Goal: Task Accomplishment & Management: Manage account settings

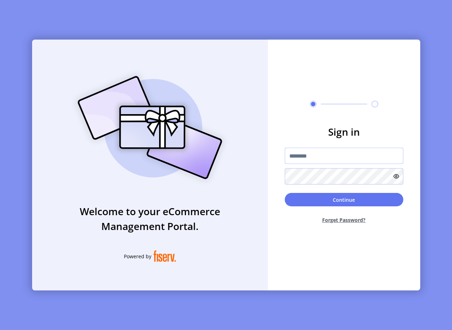
click at [301, 161] on input "text" at bounding box center [344, 156] width 119 height 16
type input "**********"
click at [241, 50] on div "Welcome to your eCommerce Management Portal. Powered by" at bounding box center [150, 165] width 236 height 251
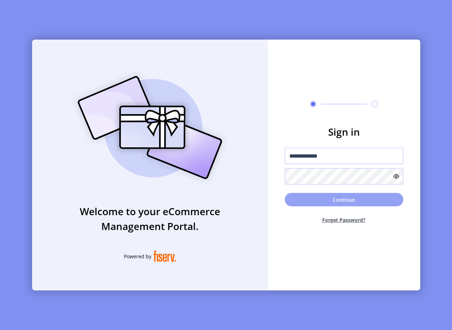
click at [348, 202] on button "Continue" at bounding box center [344, 199] width 119 height 13
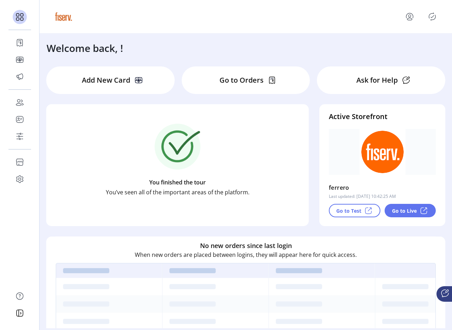
click at [173, 48] on div "Welcome back, !" at bounding box center [246, 45] width 413 height 22
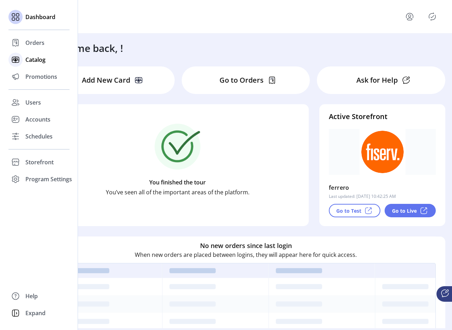
click at [43, 61] on span "Catalog" at bounding box center [35, 59] width 20 height 8
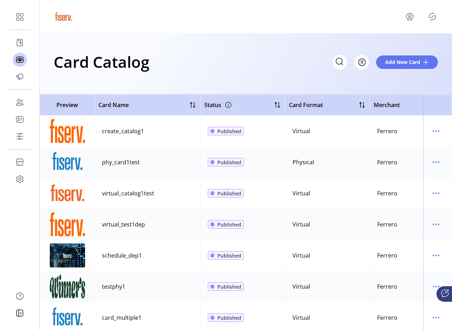
click at [431, 17] on icon "Publisher Panel" at bounding box center [432, 16] width 11 height 11
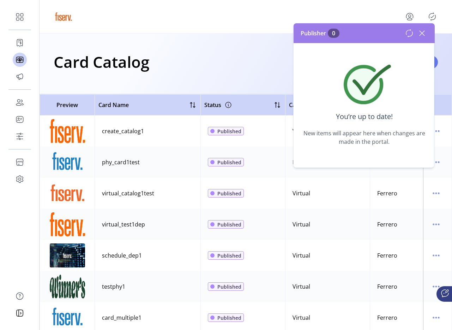
click at [422, 35] on icon at bounding box center [421, 33] width 11 height 11
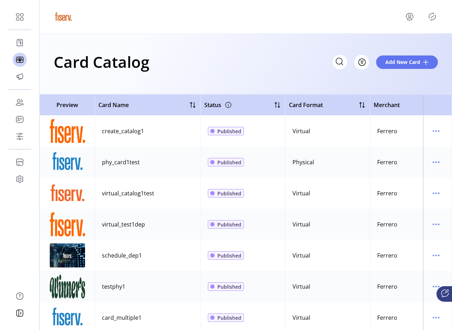
click at [264, 65] on div "Card Catalog Filter Add New Card" at bounding box center [246, 61] width 384 height 25
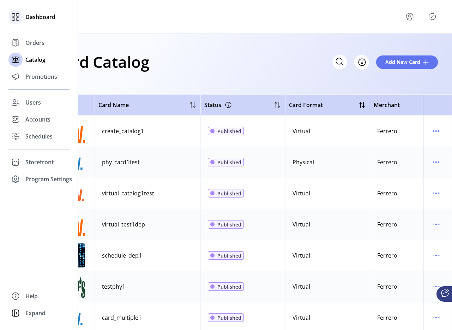
click at [17, 18] on icon at bounding box center [17, 19] width 3 height 3
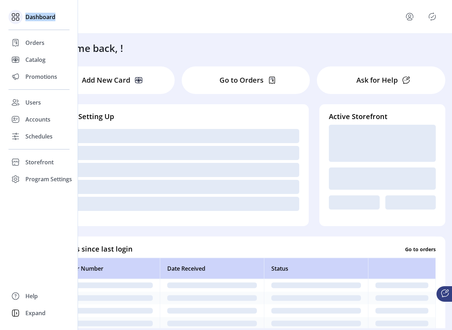
click at [17, 18] on icon at bounding box center [17, 19] width 3 height 3
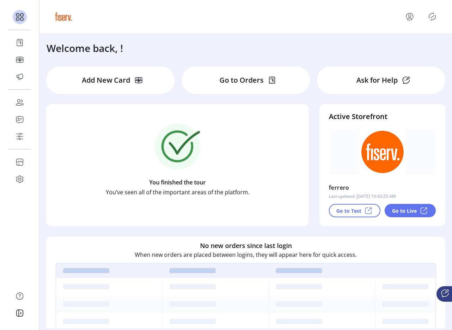
click at [173, 36] on div "Welcome back, !" at bounding box center [246, 45] width 413 height 22
click at [408, 14] on icon "menu" at bounding box center [409, 16] width 11 height 11
click at [398, 44] on span "Sign Out" at bounding box center [395, 47] width 53 height 6
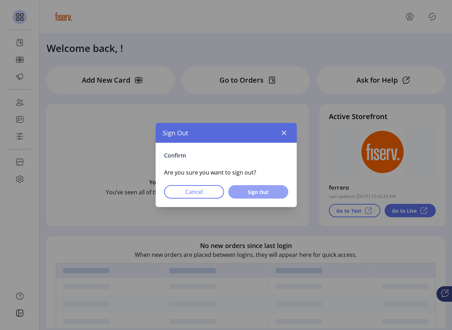
click at [276, 190] on span "Sign Out" at bounding box center [259, 191] width 42 height 7
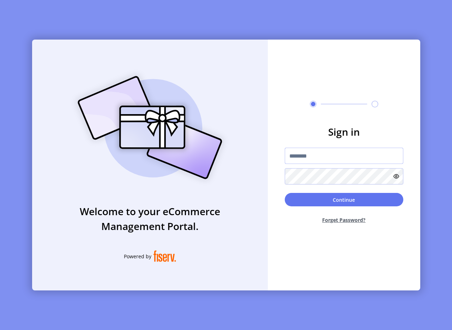
click at [316, 155] on input "text" at bounding box center [344, 156] width 119 height 16
type input "**********"
click at [396, 179] on icon at bounding box center [397, 176] width 6 height 6
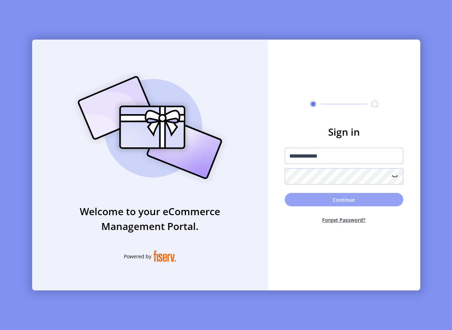
click at [306, 196] on button "Continue" at bounding box center [344, 199] width 119 height 13
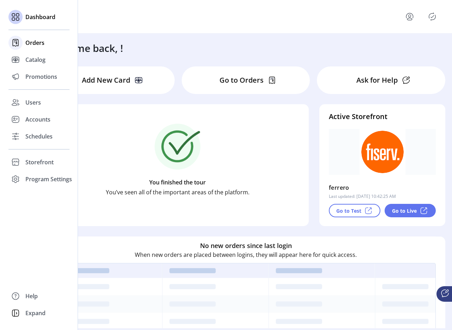
click at [17, 43] on icon at bounding box center [15, 42] width 11 height 11
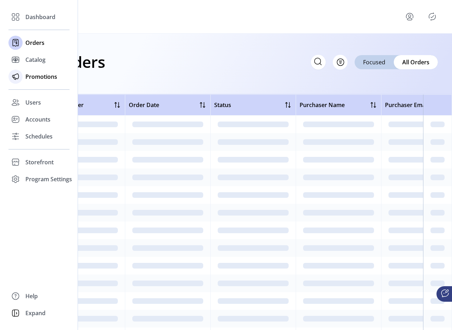
click at [31, 69] on div "Promotions" at bounding box center [38, 76] width 61 height 17
click at [30, 66] on div "Catalog" at bounding box center [38, 59] width 61 height 17
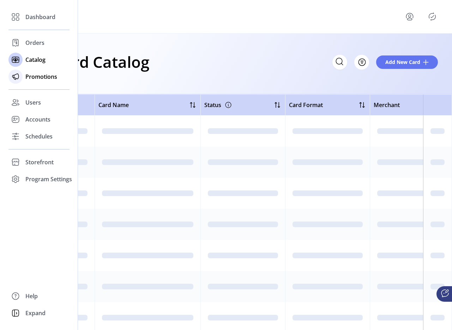
click at [41, 84] on div "Promotions" at bounding box center [38, 76] width 61 height 17
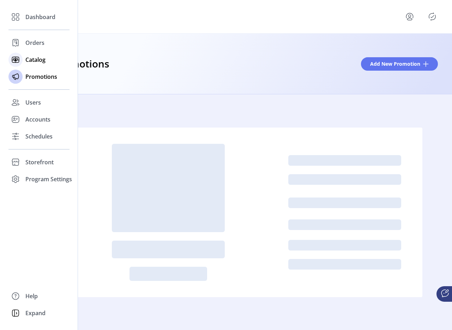
click at [36, 61] on span "Catalog" at bounding box center [35, 59] width 20 height 8
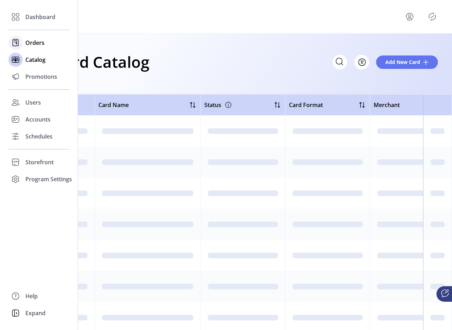
click at [38, 46] on span "Orders" at bounding box center [34, 42] width 19 height 8
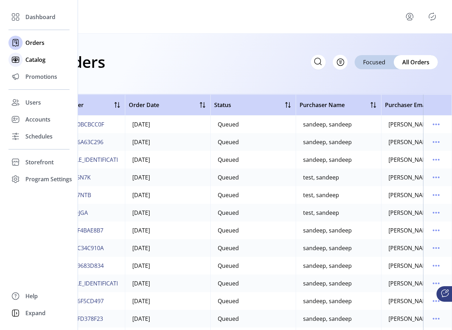
click at [37, 60] on span "Catalog" at bounding box center [35, 59] width 20 height 8
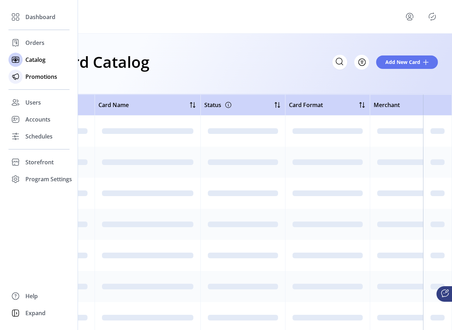
click at [34, 81] on div "Promotions" at bounding box center [38, 76] width 61 height 17
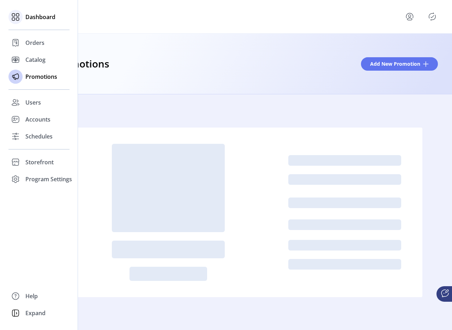
click at [50, 13] on span "Dashboard" at bounding box center [40, 17] width 30 height 8
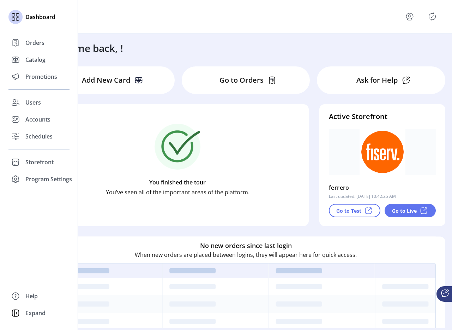
click at [30, 86] on div "Dashboard Orders Catalog Promotions Users Accounts Schedules Storefront Configu…" at bounding box center [38, 97] width 61 height 179
click at [24, 75] on div "Promotions" at bounding box center [38, 76] width 61 height 17
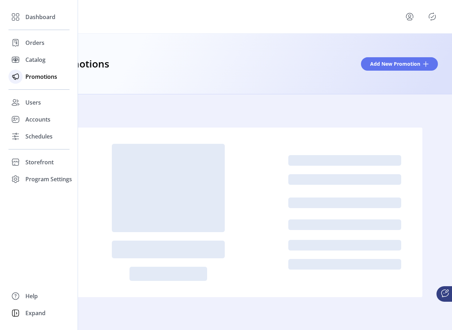
click at [33, 68] on div "Promotions" at bounding box center [38, 76] width 61 height 17
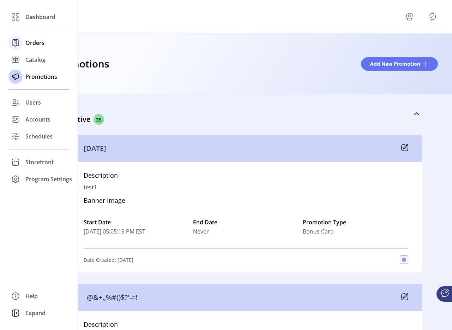
click at [38, 46] on span "Orders" at bounding box center [34, 42] width 19 height 8
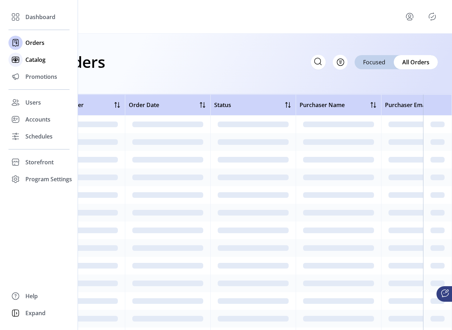
click at [42, 61] on span "Catalog" at bounding box center [35, 59] width 20 height 8
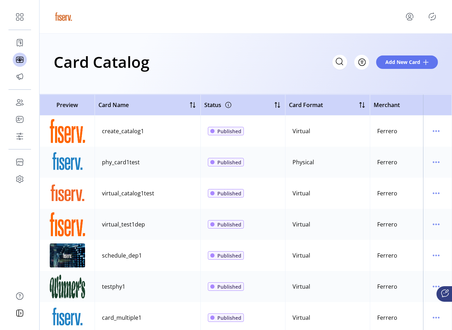
click at [133, 74] on div "Card Catalog Filter Add New Card" at bounding box center [246, 64] width 413 height 61
click at [409, 18] on icon "menu" at bounding box center [409, 16] width 11 height 11
click at [391, 45] on span "Sign Out" at bounding box center [395, 47] width 53 height 6
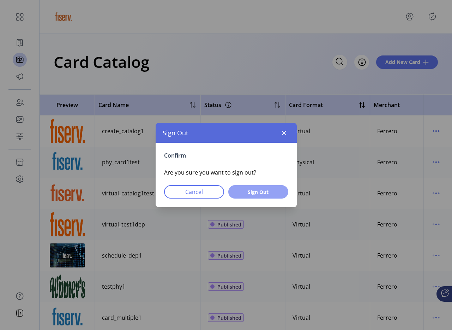
click at [270, 186] on button "Sign Out" at bounding box center [258, 191] width 60 height 13
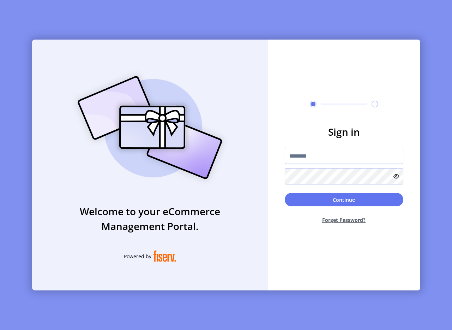
click at [111, 18] on div "Welcome to your eCommerce Management Portal. Powered by Sign in Continue Forget…" at bounding box center [226, 165] width 452 height 330
click at [330, 159] on input "text" at bounding box center [344, 156] width 119 height 16
click at [328, 49] on div "Sign in Continue Forget Password?" at bounding box center [344, 165] width 152 height 251
click at [208, 36] on div "Welcome to your eCommerce Management Portal. Powered by Sign in Continue Forget…" at bounding box center [226, 165] width 452 height 330
click at [302, 158] on input "text" at bounding box center [344, 156] width 119 height 16
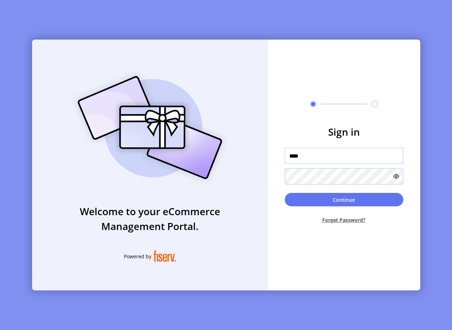
type input "**********"
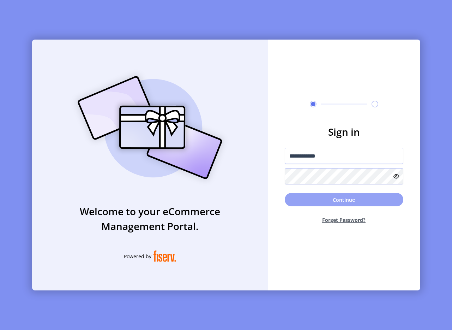
click at [338, 200] on button "Continue" at bounding box center [344, 199] width 119 height 13
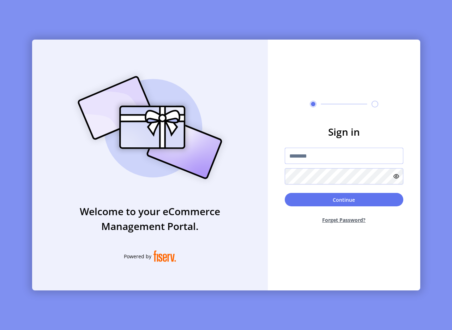
click at [311, 158] on input "text" at bounding box center [344, 156] width 119 height 16
type input "**********"
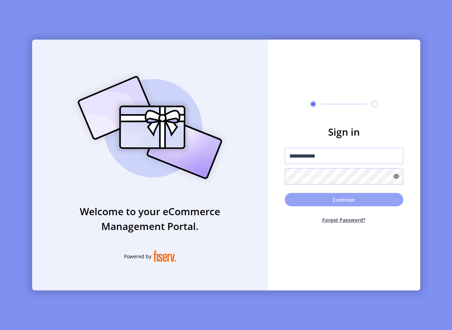
click at [346, 201] on button "Continue" at bounding box center [344, 199] width 119 height 13
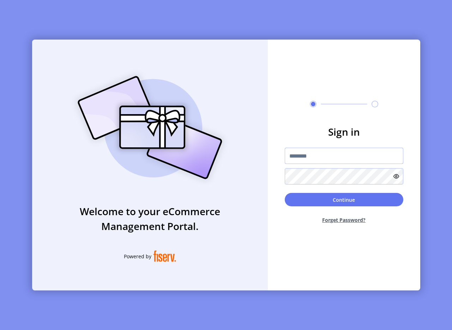
drag, startPoint x: 300, startPoint y: 154, endPoint x: 300, endPoint y: 150, distance: 4.2
click at [300, 154] on input "text" at bounding box center [344, 156] width 119 height 16
type input "**********"
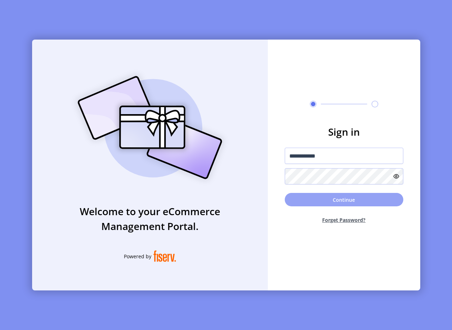
click at [314, 198] on button "Continue" at bounding box center [344, 199] width 119 height 13
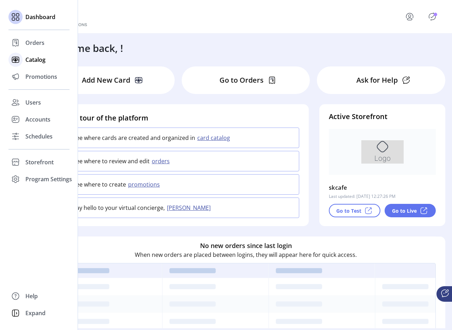
click at [20, 60] on icon at bounding box center [15, 59] width 11 height 11
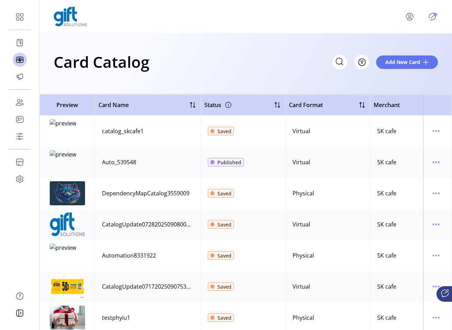
click at [433, 18] on icon "Publisher Panel" at bounding box center [432, 16] width 11 height 11
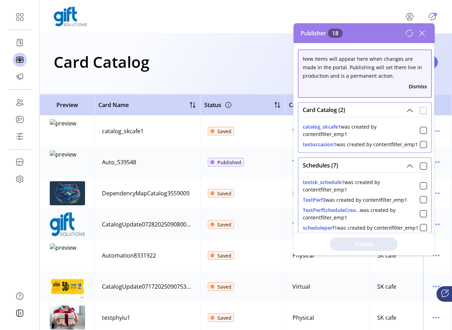
click at [422, 111] on div at bounding box center [423, 110] width 7 height 7
click at [421, 169] on div at bounding box center [423, 165] width 7 height 7
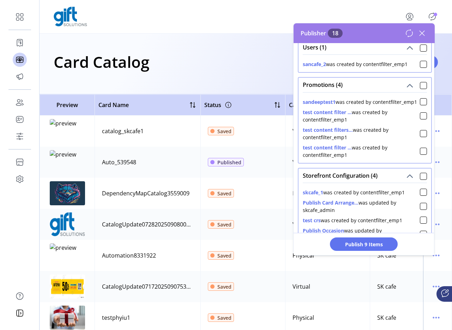
scroll to position [309, 0]
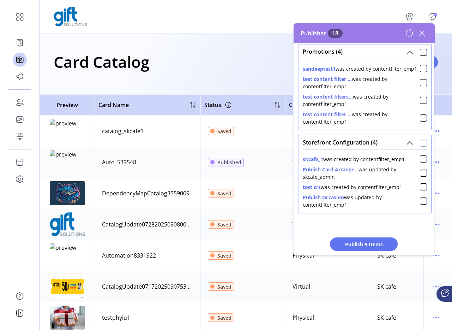
click at [420, 140] on div at bounding box center [423, 142] width 7 height 7
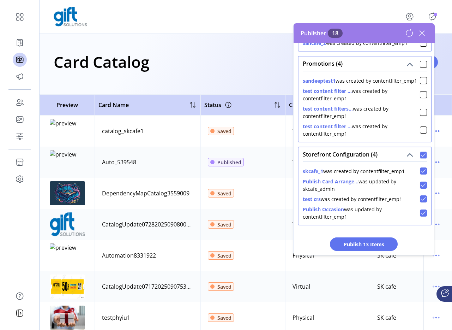
scroll to position [257, 0]
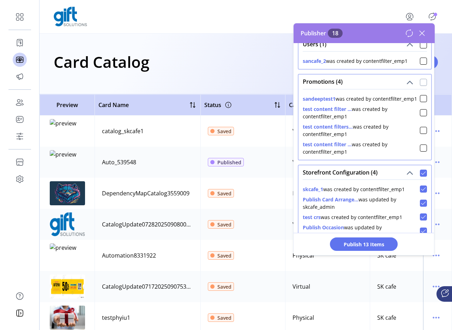
click at [423, 86] on div at bounding box center [423, 82] width 7 height 7
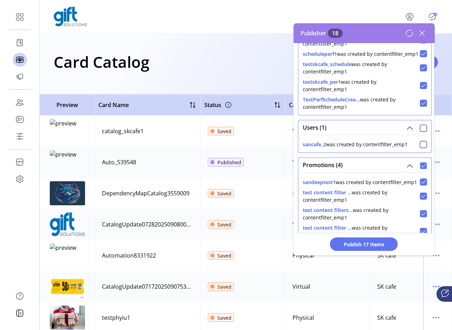
scroll to position [152, 0]
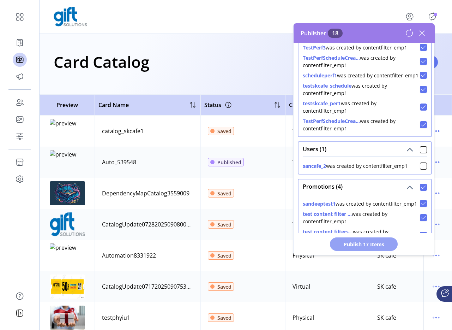
click at [356, 241] on span "Publish 17 Items" at bounding box center [363, 243] width 49 height 7
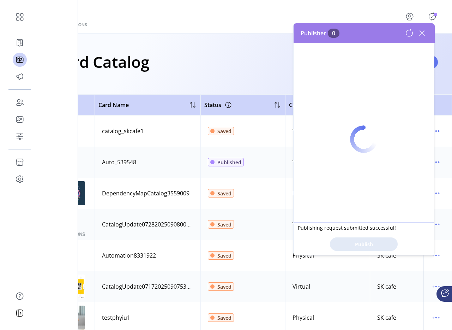
scroll to position [0, 0]
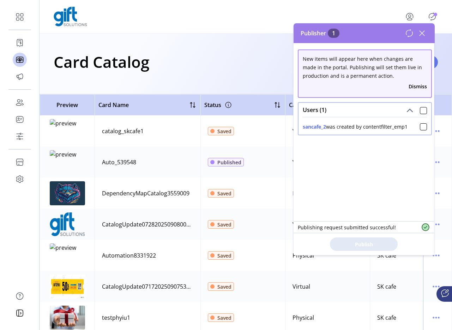
click at [314, 128] on button "sancafe_2" at bounding box center [314, 126] width 23 height 7
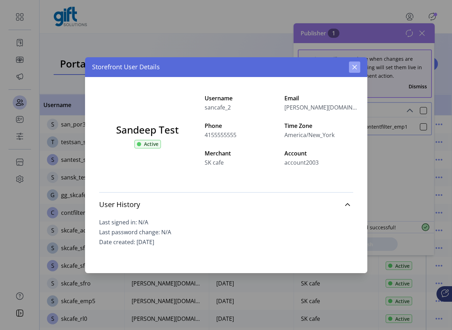
click at [355, 65] on icon "button" at bounding box center [355, 67] width 6 height 6
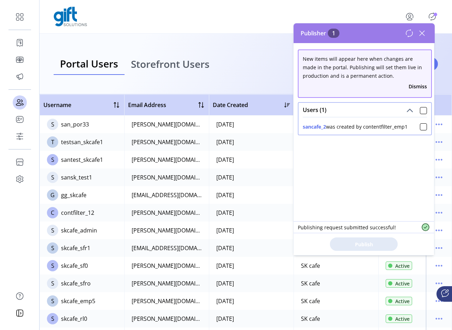
click at [408, 31] on icon at bounding box center [409, 33] width 8 height 8
click at [159, 63] on span "Storefront Users" at bounding box center [170, 64] width 79 height 10
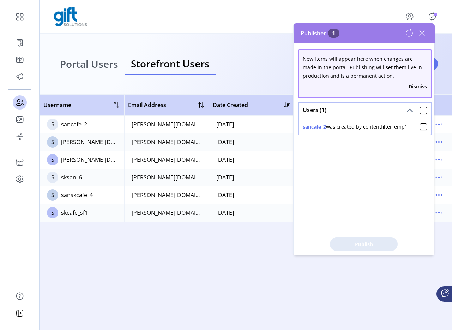
click at [424, 33] on icon at bounding box center [421, 33] width 11 height 11
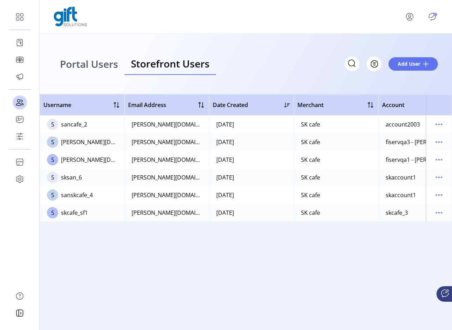
click at [434, 21] on icon "Publisher Panel" at bounding box center [432, 16] width 11 height 11
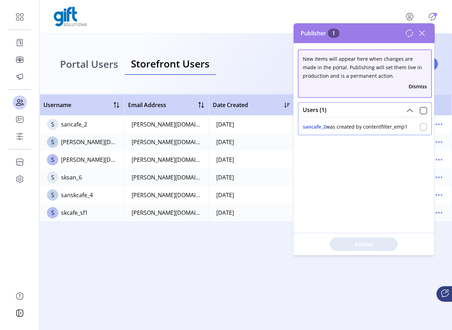
click at [420, 127] on div at bounding box center [423, 126] width 7 height 7
click at [365, 236] on div "Publish 1 Items" at bounding box center [364, 244] width 140 height 22
click at [361, 240] on button "Publish 1 Items" at bounding box center [364, 243] width 68 height 13
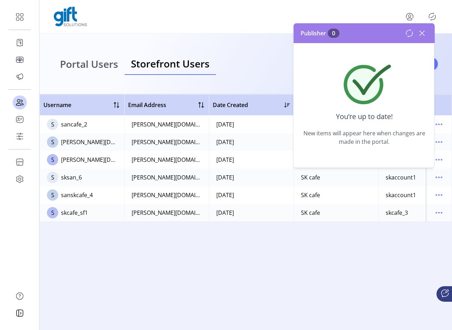
click at [408, 35] on icon at bounding box center [409, 33] width 8 height 8
click at [419, 34] on icon at bounding box center [421, 33] width 11 height 11
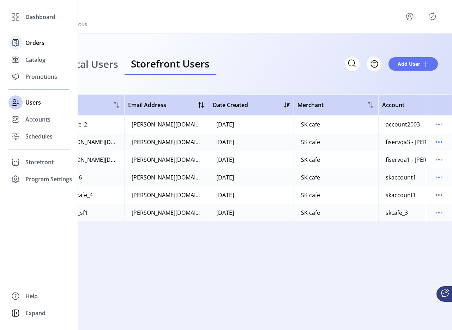
click at [19, 40] on icon at bounding box center [15, 42] width 11 height 11
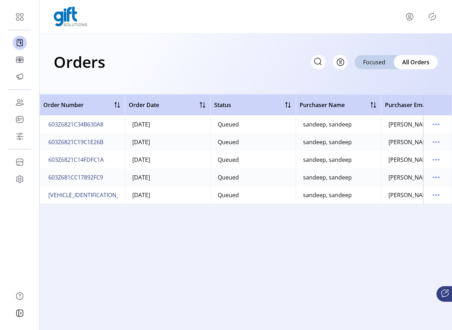
click at [407, 18] on icon "menu" at bounding box center [409, 16] width 11 height 11
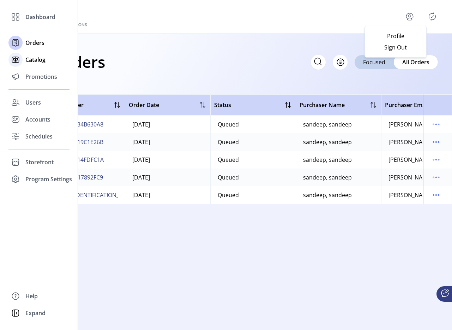
click at [12, 54] on icon at bounding box center [15, 59] width 11 height 11
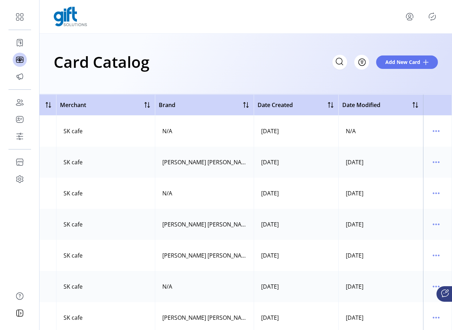
scroll to position [0, 317]
click at [431, 133] on icon "menu" at bounding box center [436, 130] width 11 height 11
click at [409, 154] on span "Edit Details" at bounding box center [403, 156] width 59 height 6
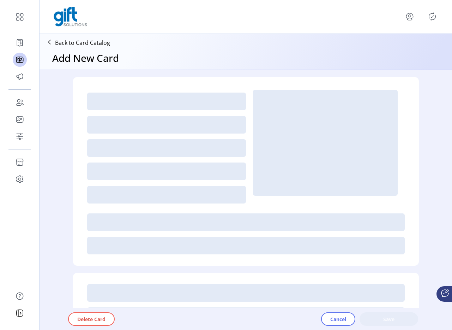
type textarea "*****"
type input "*"
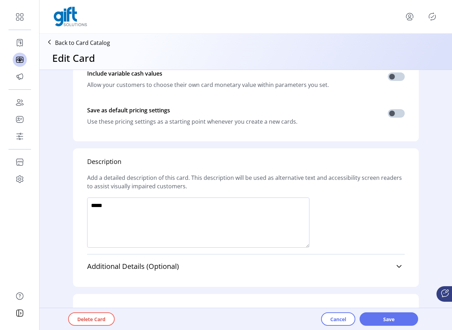
scroll to position [403, 0]
click at [239, 197] on textarea at bounding box center [198, 222] width 222 height 50
type textarea "******"
click at [389, 312] on button "Save" at bounding box center [389, 318] width 59 height 13
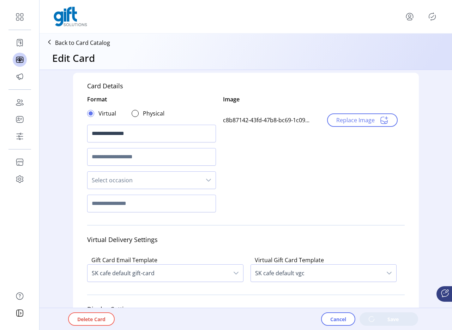
scroll to position [0, 0]
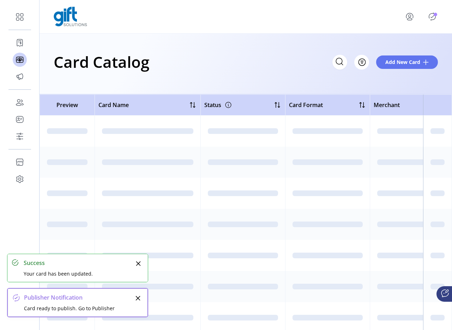
click at [428, 16] on icon "Publisher Panel" at bounding box center [432, 16] width 11 height 11
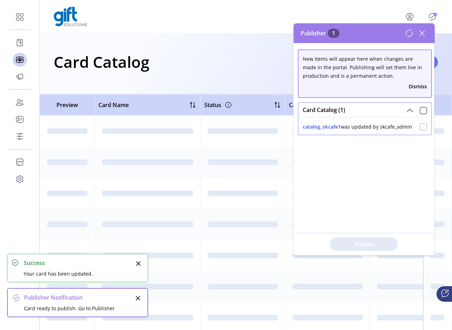
click at [422, 124] on div at bounding box center [423, 126] width 7 height 7
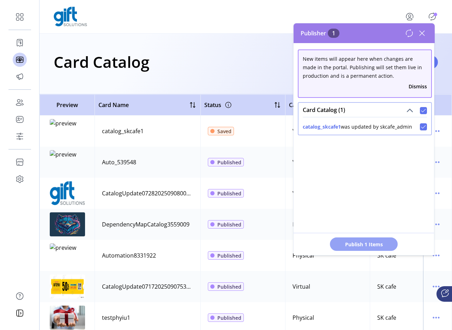
click at [374, 248] on button "Publish 1 Items" at bounding box center [364, 243] width 68 height 13
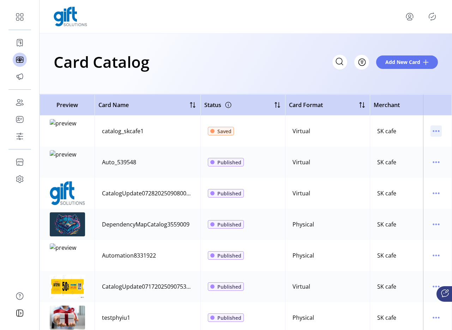
click at [435, 130] on icon "menu" at bounding box center [436, 130] width 11 height 11
click at [431, 132] on icon "menu" at bounding box center [436, 130] width 11 height 11
click at [416, 145] on span "View Details" at bounding box center [403, 145] width 59 height 6
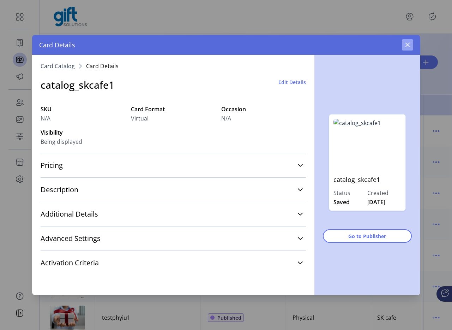
click at [406, 46] on icon "button" at bounding box center [408, 45] width 6 height 6
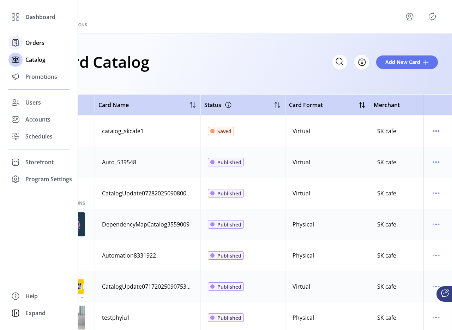
click at [18, 43] on icon at bounding box center [16, 42] width 6 height 7
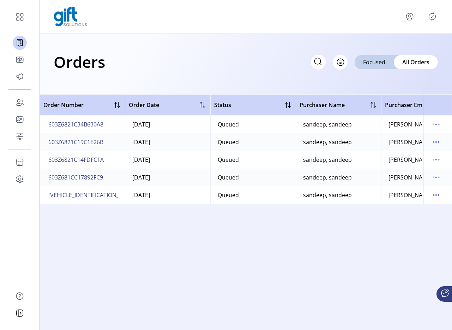
click at [408, 15] on icon "menu" at bounding box center [409, 16] width 11 height 11
click at [391, 49] on span "Sign Out" at bounding box center [395, 47] width 53 height 6
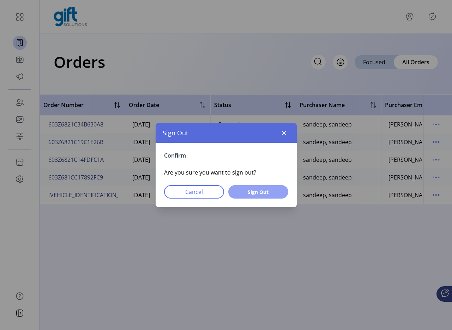
click at [264, 192] on span "Sign Out" at bounding box center [259, 191] width 42 height 7
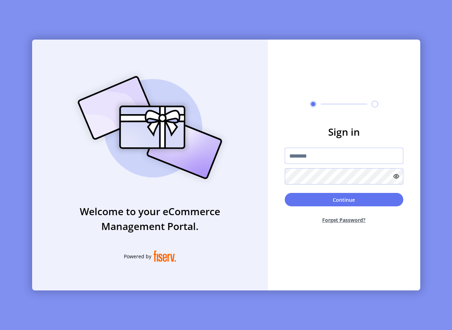
click at [295, 156] on input "text" at bounding box center [344, 156] width 119 height 16
type input "**********"
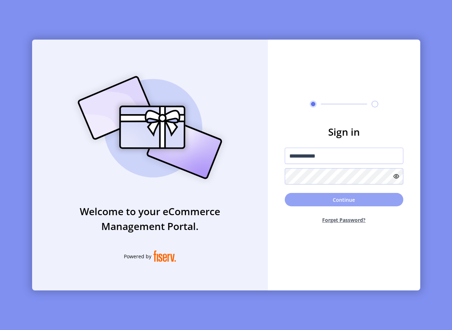
click at [303, 198] on button "Continue" at bounding box center [344, 199] width 119 height 13
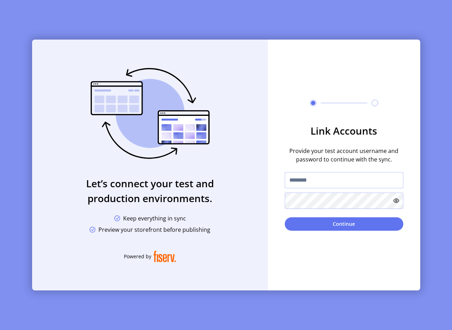
click at [309, 185] on input "text" at bounding box center [344, 180] width 119 height 16
type input "**********"
click at [356, 224] on button "Continue" at bounding box center [344, 223] width 119 height 13
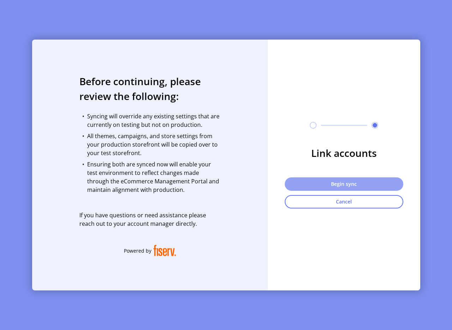
click at [296, 187] on button "Begin sync" at bounding box center [344, 183] width 119 height 13
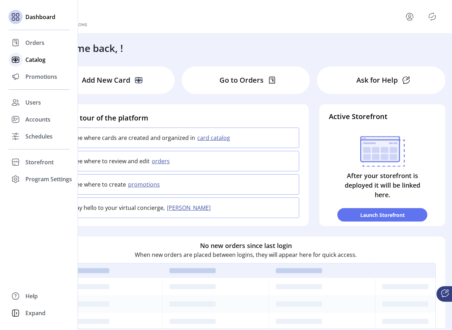
click at [28, 66] on div "Catalog" at bounding box center [38, 59] width 61 height 17
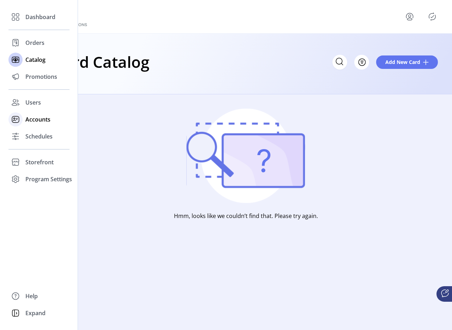
click at [18, 122] on icon at bounding box center [15, 119] width 11 height 11
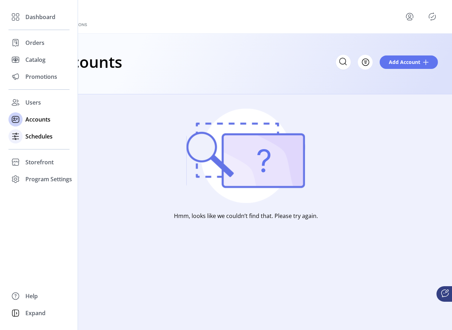
click at [31, 136] on span "Schedules" at bounding box center [38, 136] width 27 height 8
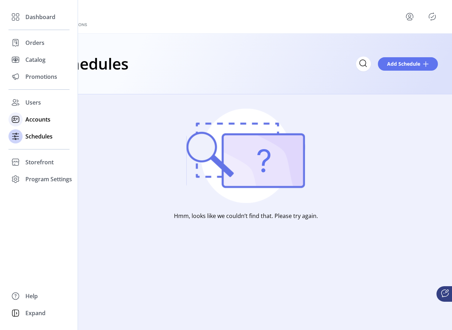
click at [26, 116] on span "Accounts" at bounding box center [37, 119] width 25 height 8
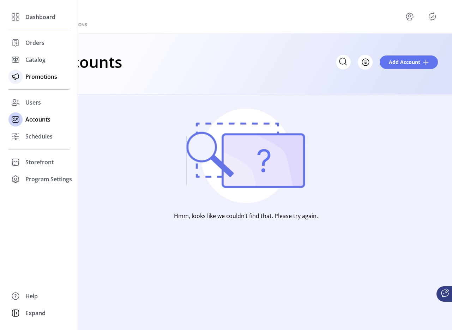
click at [11, 77] on icon at bounding box center [15, 76] width 11 height 11
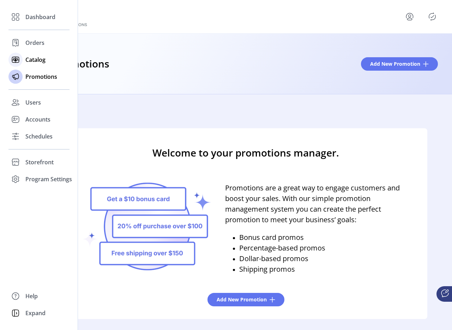
click at [34, 61] on span "Catalog" at bounding box center [35, 59] width 20 height 8
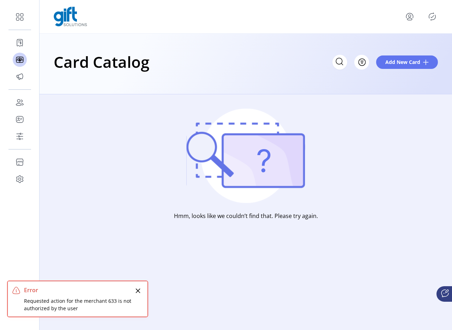
click at [409, 17] on icon "menu" at bounding box center [409, 16] width 11 height 11
click at [395, 48] on span "Sign Out" at bounding box center [395, 47] width 53 height 6
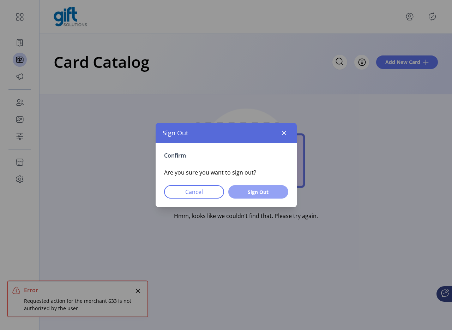
click at [272, 194] on span "Sign Out" at bounding box center [259, 191] width 42 height 7
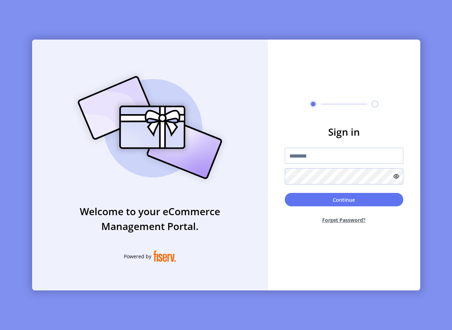
click at [335, 154] on input "text" at bounding box center [344, 156] width 119 height 16
type input "**********"
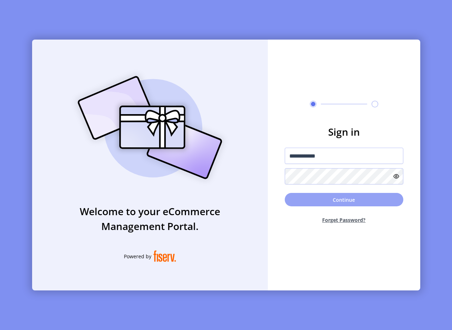
click at [340, 203] on button "Continue" at bounding box center [344, 199] width 119 height 13
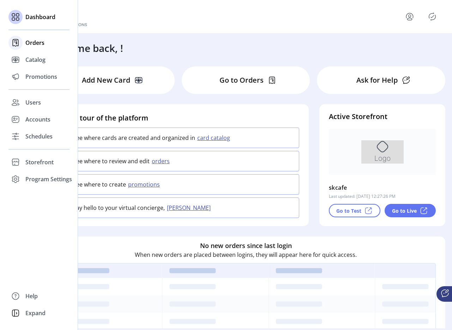
click at [23, 49] on div "Orders" at bounding box center [38, 42] width 61 height 17
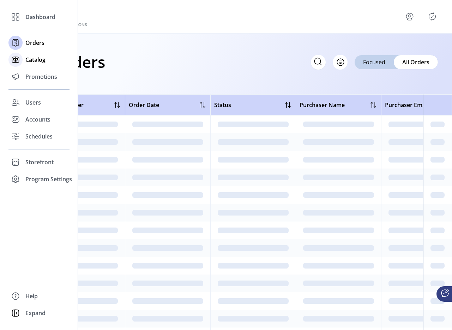
click at [19, 62] on icon at bounding box center [15, 59] width 11 height 11
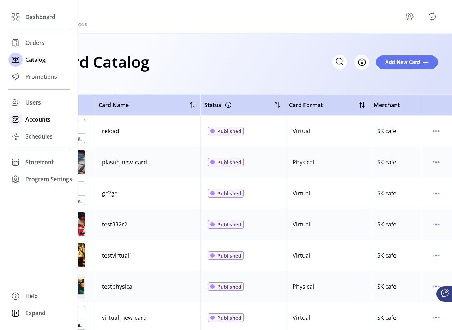
click at [25, 118] on div "Accounts" at bounding box center [38, 119] width 61 height 17
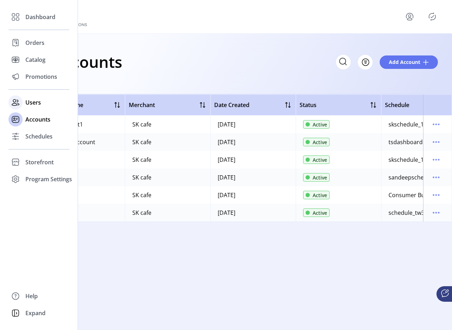
click at [31, 106] on span "Users" at bounding box center [33, 102] width 16 height 8
click at [36, 56] on span "Catalog" at bounding box center [35, 59] width 20 height 8
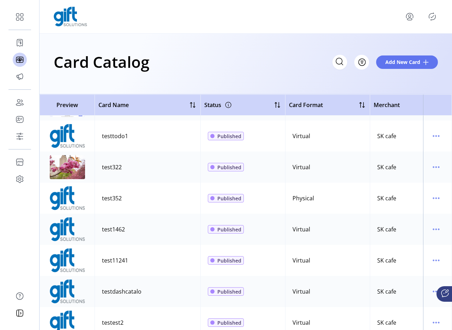
scroll to position [599, 0]
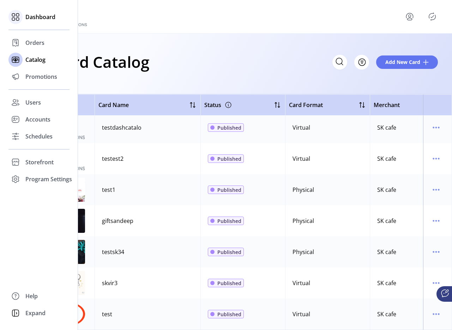
click at [26, 11] on div "Dashboard" at bounding box center [38, 16] width 61 height 17
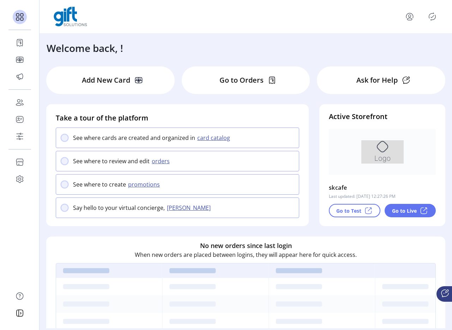
click at [161, 109] on div "Take a tour of the platform See where cards are created and organized in card c…" at bounding box center [178, 159] width 252 height 111
click at [352, 207] on p "Go to Test" at bounding box center [348, 210] width 25 height 7
click at [398, 207] on p "Go to Live" at bounding box center [404, 210] width 25 height 7
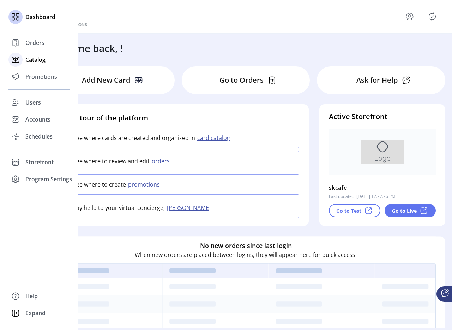
click at [14, 65] on icon at bounding box center [15, 59] width 11 height 11
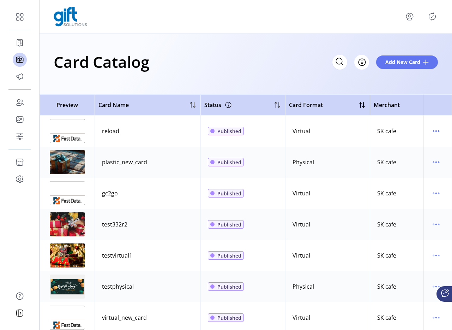
click at [202, 73] on div "Card Catalog Filter Add New Card" at bounding box center [246, 61] width 384 height 25
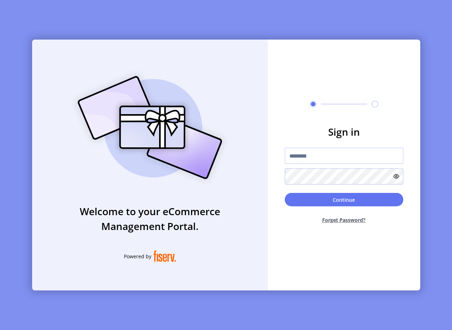
click at [292, 162] on input "text" at bounding box center [344, 156] width 119 height 16
type input "**********"
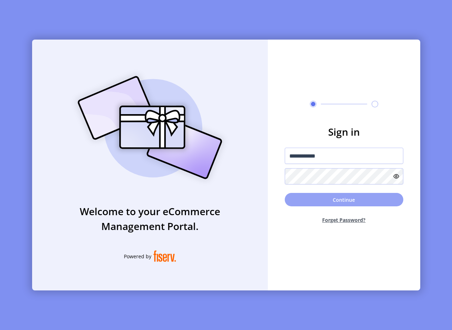
click at [316, 196] on button "Continue" at bounding box center [344, 199] width 119 height 13
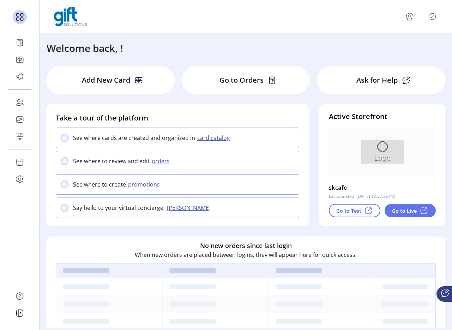
click at [322, 46] on div "Welcome back, !" at bounding box center [246, 45] width 413 height 22
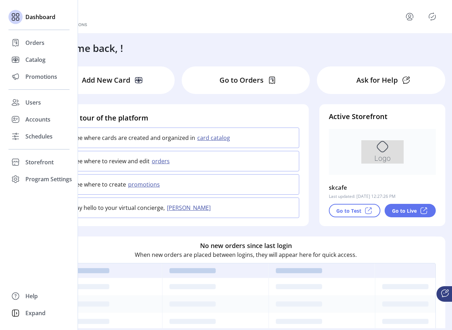
click at [6, 64] on div "Dashboard Orders Catalog Promotions Users Accounts Schedules Storefront Configu…" at bounding box center [39, 165] width 78 height 330
click at [22, 60] on div at bounding box center [15, 60] width 14 height 14
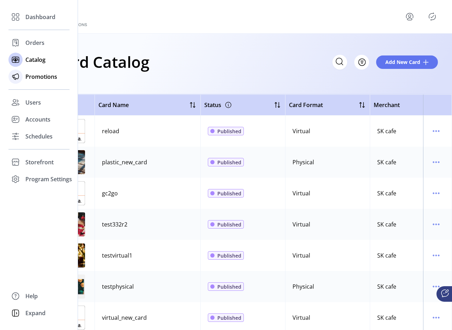
click at [30, 80] on span "Promotions" at bounding box center [41, 76] width 32 height 8
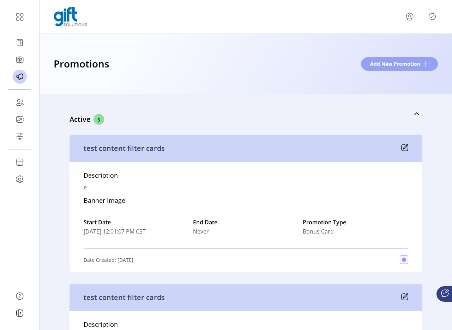
click at [374, 65] on span "Add New Promotion" at bounding box center [395, 63] width 50 height 7
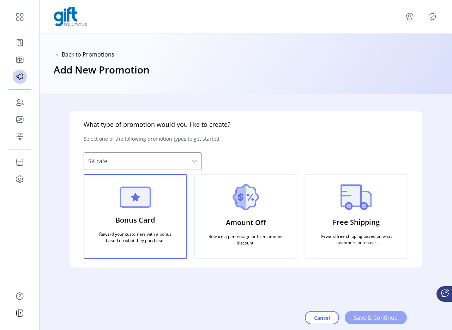
click at [362, 316] on span "Save & Continue" at bounding box center [376, 317] width 44 height 8
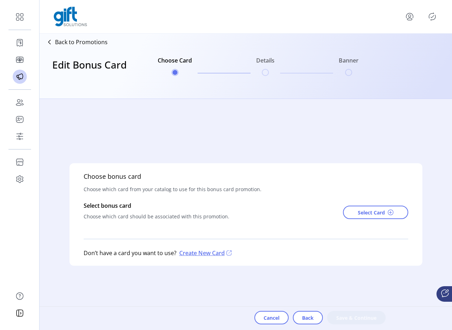
click at [304, 324] on div "Cancel Back Save & Continue" at bounding box center [319, 317] width 131 height 23
click at [306, 319] on span "Back" at bounding box center [308, 317] width 12 height 7
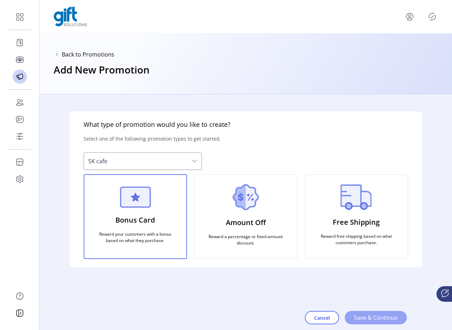
click at [364, 323] on button "Save & Continue" at bounding box center [376, 317] width 62 height 13
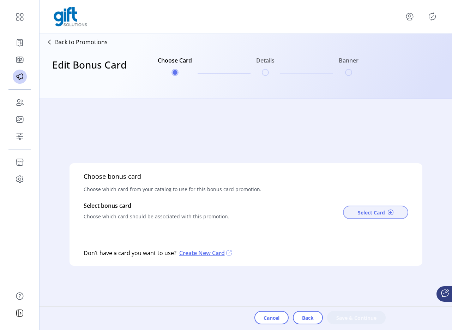
click at [355, 214] on button "Select Card" at bounding box center [375, 211] width 65 height 13
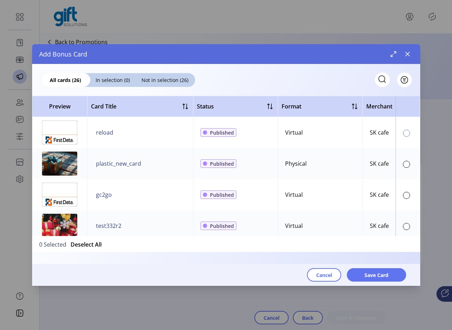
click at [404, 133] on div at bounding box center [406, 133] width 7 height 7
drag, startPoint x: 383, startPoint y: 271, endPoint x: 384, endPoint y: 210, distance: 60.7
click at [384, 257] on div "All cards (26) In selection (1) Not in selection (25) Filter Preview Card Title…" at bounding box center [226, 175] width 388 height 222
click at [403, 164] on div at bounding box center [406, 164] width 7 height 7
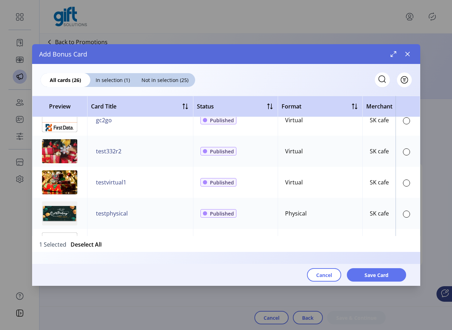
scroll to position [75, 0]
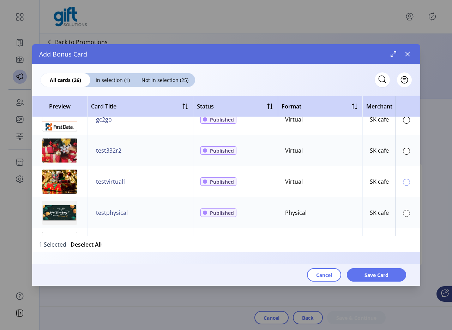
click at [403, 182] on div at bounding box center [406, 182] width 7 height 7
click at [389, 278] on button "Save Card" at bounding box center [376, 274] width 59 height 13
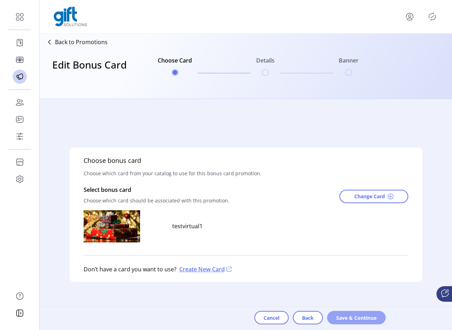
click at [361, 316] on span "Save & Continue" at bounding box center [356, 317] width 40 height 7
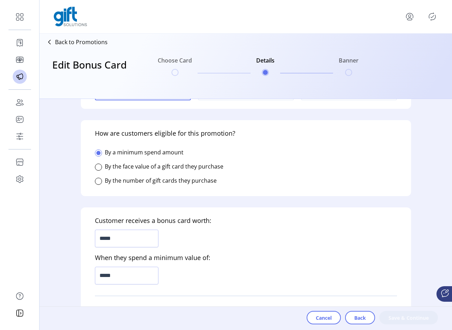
scroll to position [120, 0]
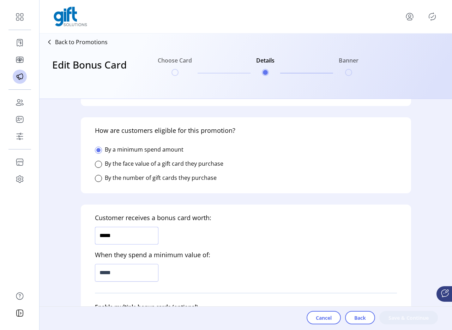
click at [143, 239] on input "*****" at bounding box center [127, 236] width 64 height 18
type input "*****"
click at [142, 260] on h5 "When they spend a minimum value of:" at bounding box center [152, 254] width 115 height 17
click at [141, 265] on input "*****" at bounding box center [127, 273] width 64 height 18
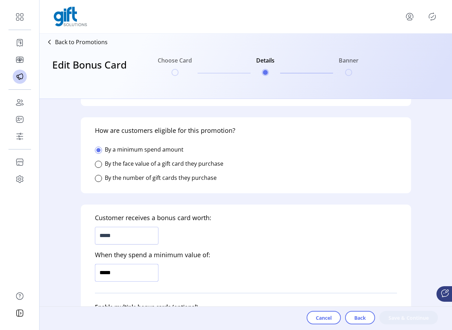
click at [141, 265] on input "*****" at bounding box center [127, 273] width 64 height 18
click at [141, 265] on input "*******" at bounding box center [127, 273] width 64 height 18
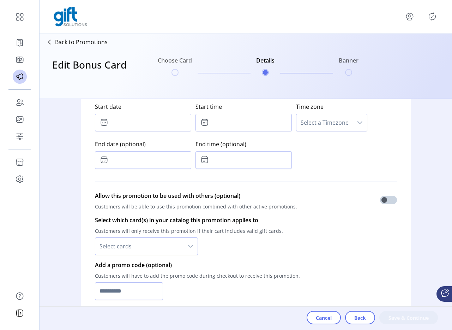
type input "*******"
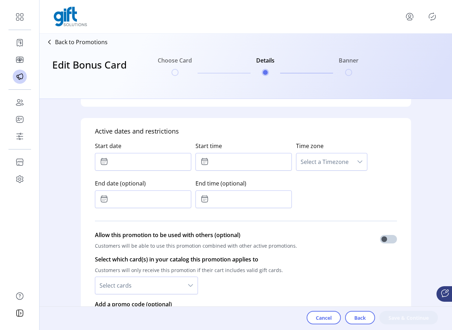
scroll to position [341, 0]
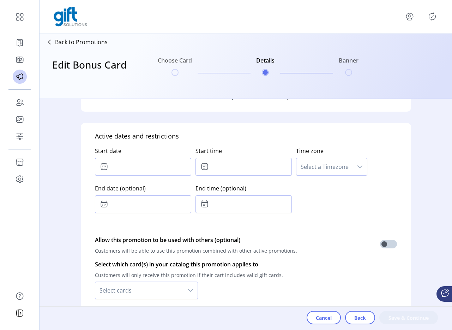
click at [133, 159] on input "text" at bounding box center [143, 167] width 96 height 18
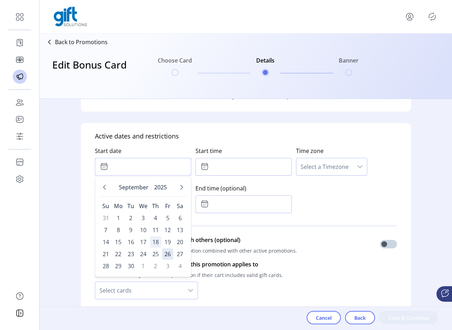
click at [154, 246] on span "18" at bounding box center [155, 241] width 11 height 11
type input "**********"
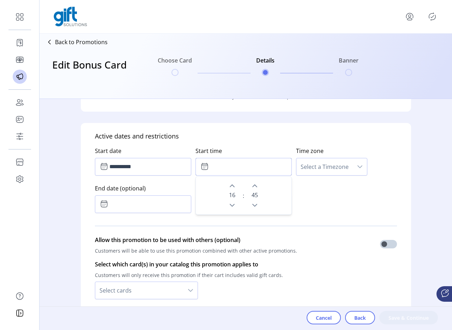
click at [215, 158] on input "text" at bounding box center [244, 167] width 96 height 18
type input "***"
click at [229, 185] on icon "Next Hour" at bounding box center [232, 186] width 6 height 6
type input "*****"
click at [314, 167] on span "Select a Timezone" at bounding box center [324, 166] width 56 height 17
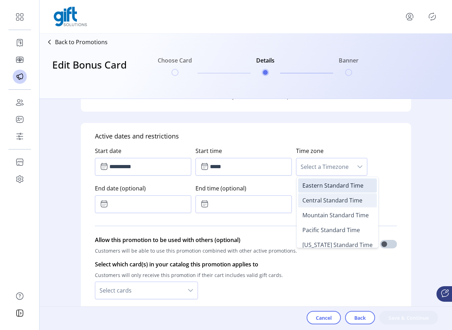
click at [306, 196] on li "Central Standard Time" at bounding box center [337, 200] width 79 height 14
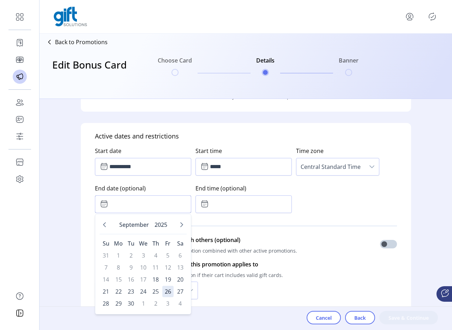
click at [158, 204] on input "text" at bounding box center [143, 204] width 96 height 18
click at [228, 257] on div "Select which card(s) in your catalog this promotion applies to Customers will o…" at bounding box center [246, 279] width 302 height 45
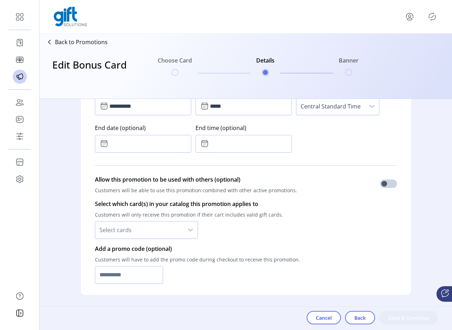
scroll to position [463, 0]
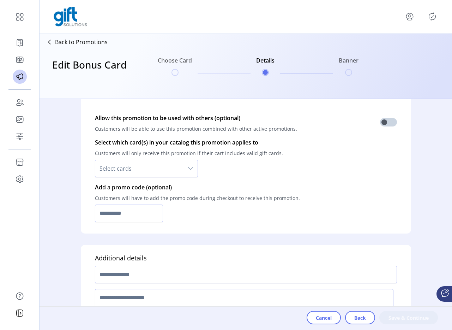
click at [155, 265] on div at bounding box center [246, 274] width 302 height 23
click at [154, 275] on input "text" at bounding box center [246, 274] width 302 height 18
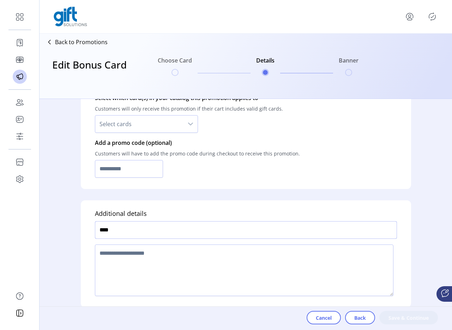
scroll to position [513, 0]
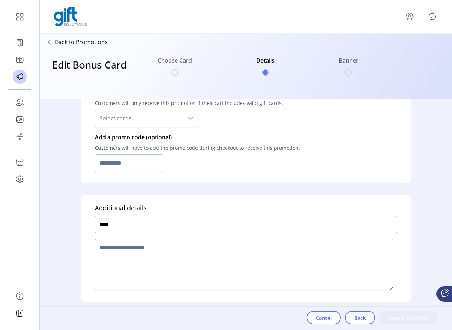
type input "****"
click at [161, 261] on textarea at bounding box center [244, 265] width 299 height 52
type textarea "**"
click at [391, 316] on span "Save & Continue" at bounding box center [409, 317] width 40 height 7
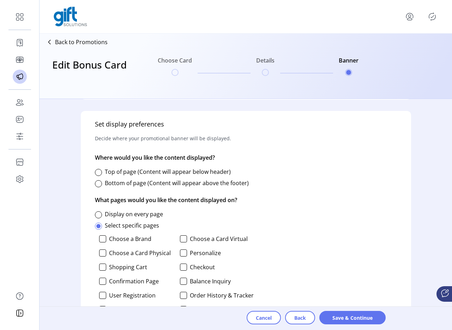
scroll to position [267, 0]
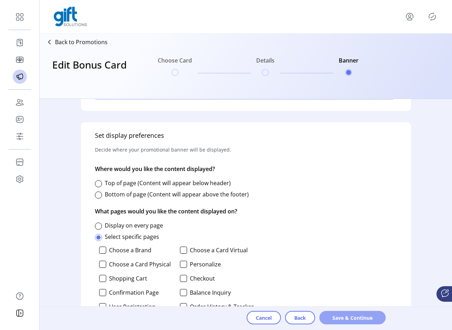
click at [330, 311] on button "Save & Continue" at bounding box center [352, 317] width 66 height 13
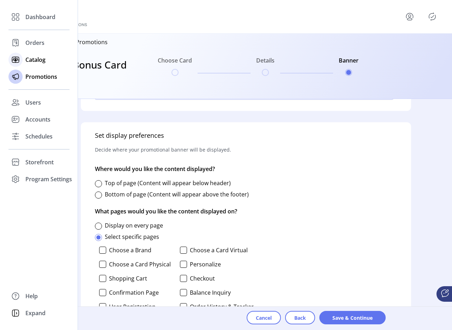
click at [29, 56] on span "Catalog" at bounding box center [35, 59] width 20 height 8
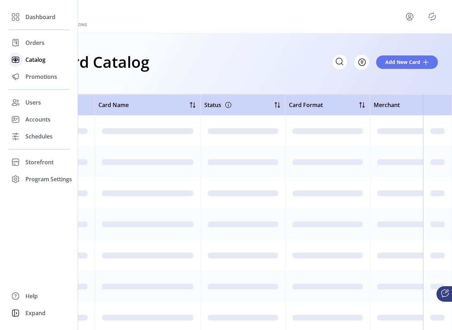
click at [28, 63] on span "Catalog" at bounding box center [35, 59] width 20 height 8
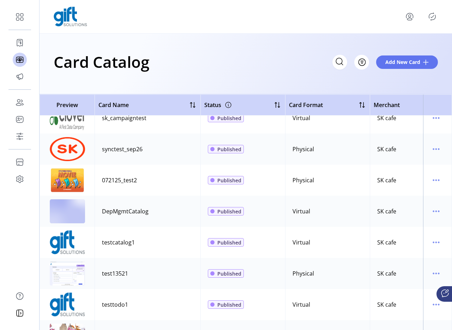
scroll to position [262, 0]
click at [432, 151] on icon "menu" at bounding box center [436, 148] width 11 height 11
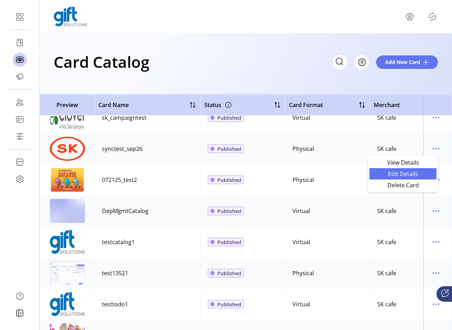
click at [400, 171] on span "Edit Details" at bounding box center [403, 174] width 59 height 6
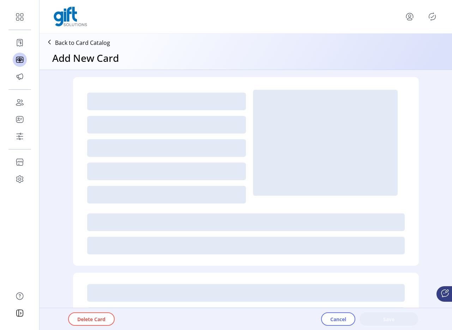
type textarea "**********"
type input "*"
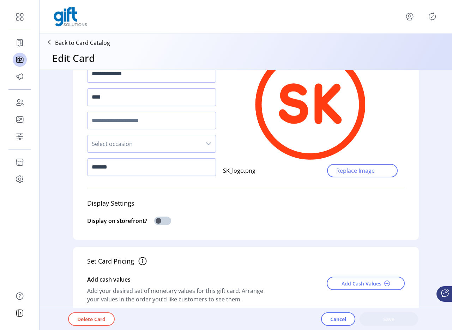
scroll to position [65, 0]
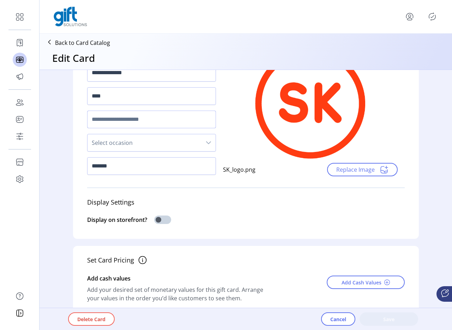
click at [147, 117] on input "text" at bounding box center [151, 119] width 129 height 18
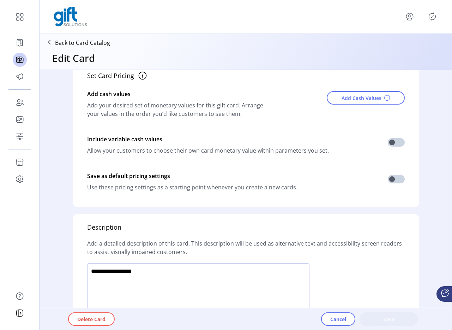
scroll to position [203, 0]
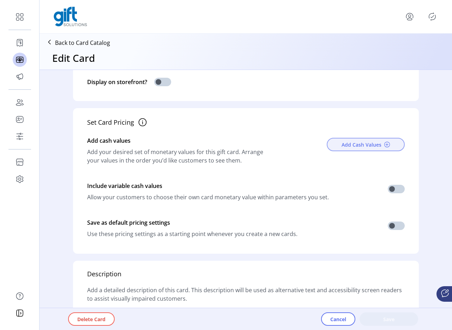
type input "****"
click at [361, 145] on span "Add Cash Values" at bounding box center [362, 144] width 40 height 7
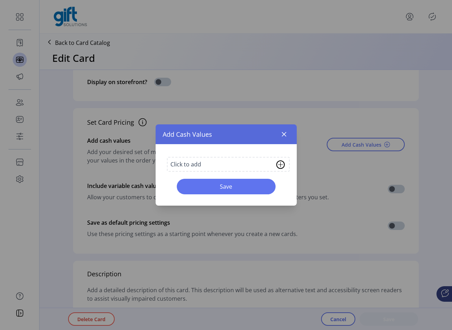
click at [242, 161] on div "Click to add" at bounding box center [228, 164] width 123 height 15
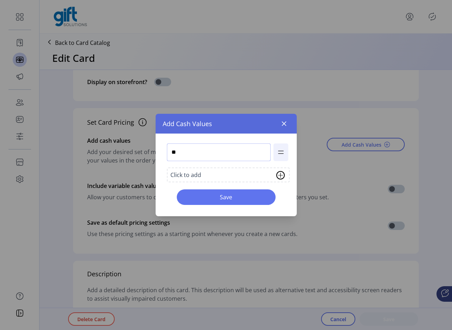
click at [219, 160] on input "**" at bounding box center [219, 152] width 104 height 18
type input "**"
click at [233, 190] on button "Save" at bounding box center [226, 197] width 99 height 16
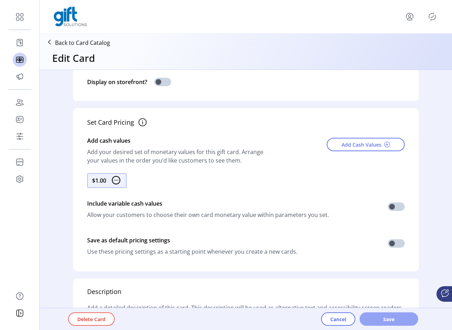
click at [390, 320] on span "Save" at bounding box center [389, 318] width 40 height 7
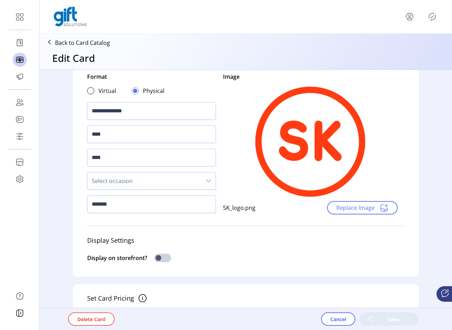
scroll to position [0, 0]
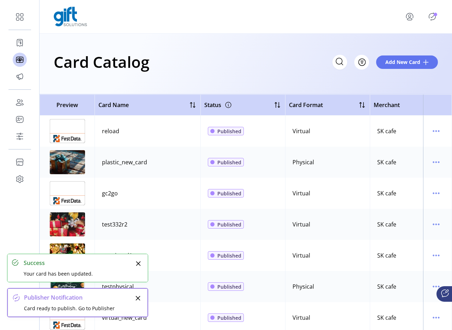
click at [431, 20] on icon "Publisher Panel" at bounding box center [432, 17] width 7 height 8
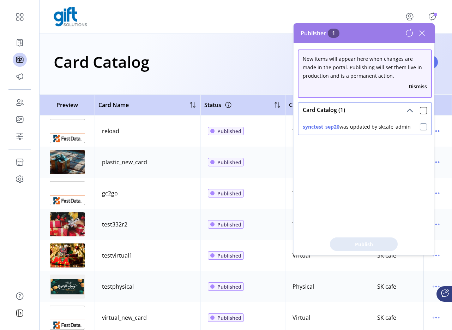
click at [421, 125] on div at bounding box center [423, 126] width 7 height 7
click at [372, 242] on span "Publish 1 Items" at bounding box center [363, 243] width 49 height 7
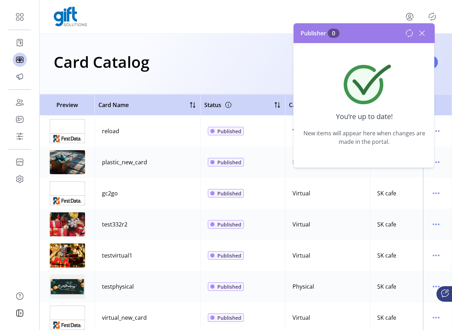
click at [423, 32] on icon at bounding box center [421, 33] width 11 height 11
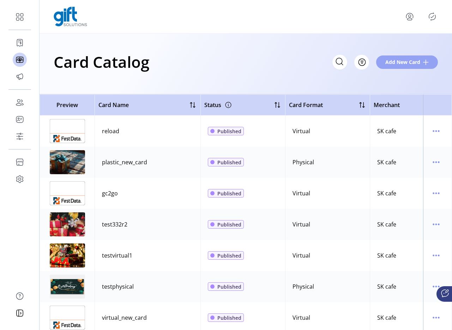
click at [386, 61] on span "Add New Card" at bounding box center [402, 61] width 35 height 7
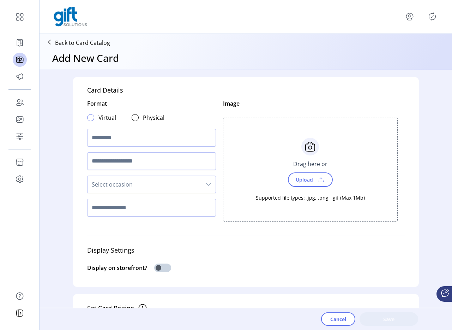
click at [91, 118] on div at bounding box center [90, 117] width 7 height 7
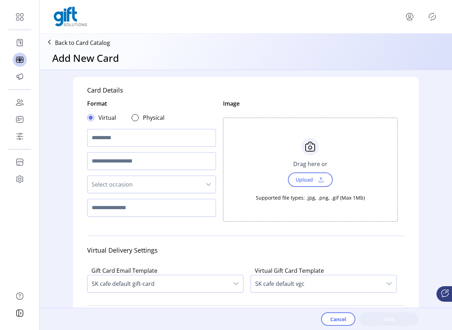
click at [112, 137] on input "text" at bounding box center [151, 138] width 129 height 18
type input "**********"
click at [299, 182] on span "Upload" at bounding box center [304, 179] width 24 height 10
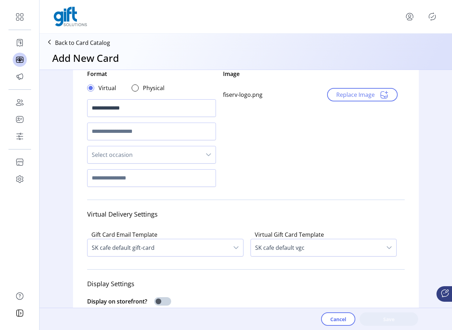
scroll to position [34, 0]
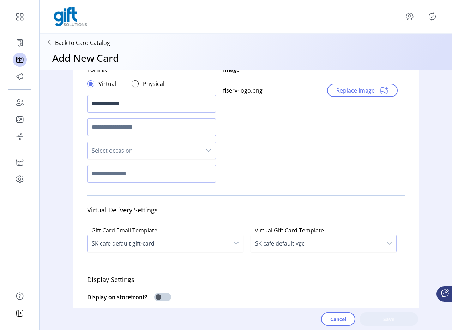
click at [120, 125] on input "text" at bounding box center [151, 127] width 129 height 18
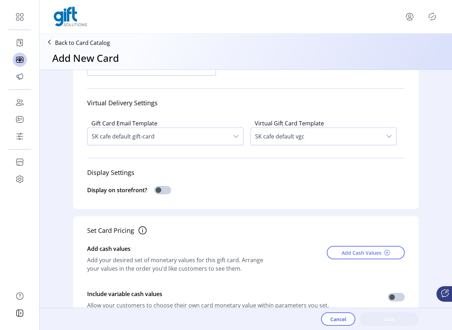
scroll to position [150, 0]
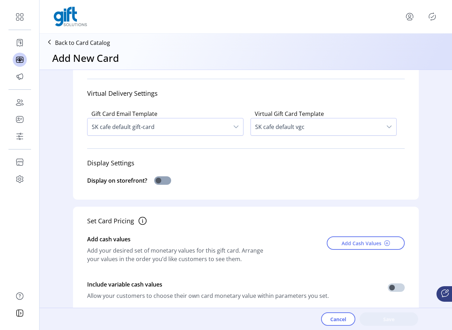
click at [157, 181] on span at bounding box center [162, 180] width 17 height 8
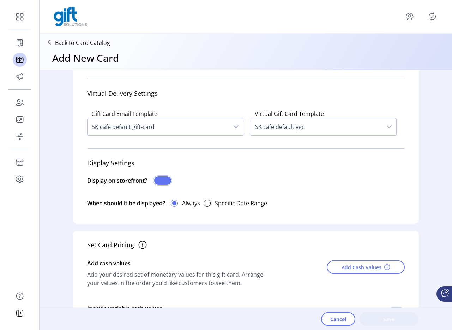
scroll to position [4, 2]
click at [332, 268] on button "Add Cash Values" at bounding box center [366, 266] width 78 height 13
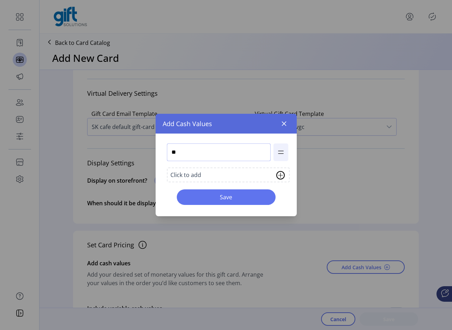
click at [194, 153] on input "**" at bounding box center [219, 152] width 104 height 18
type input "**"
click at [199, 197] on span "Save" at bounding box center [226, 197] width 80 height 8
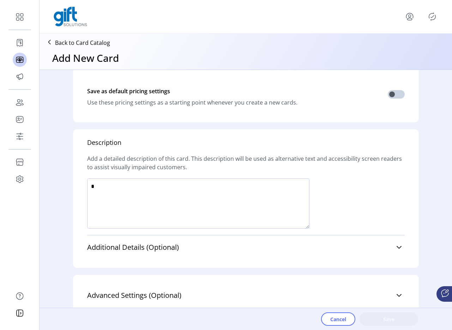
scroll to position [429, 0]
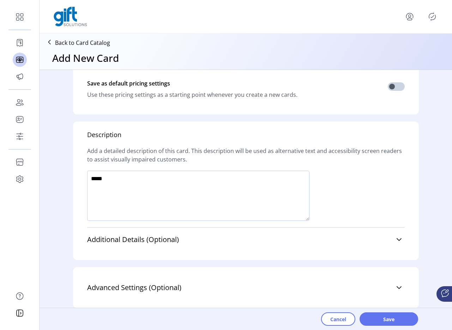
click at [185, 208] on textarea at bounding box center [198, 195] width 222 height 50
type textarea "*****"
click at [413, 319] on button "Save" at bounding box center [389, 318] width 59 height 13
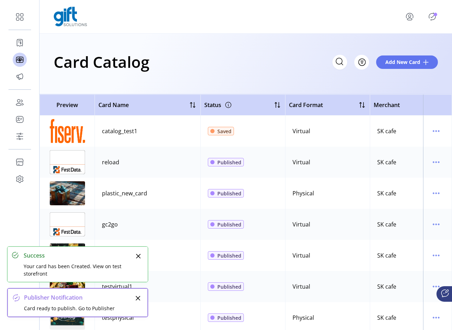
click at [434, 15] on p-badge "Publisher Panel" at bounding box center [436, 15] width 4 height 4
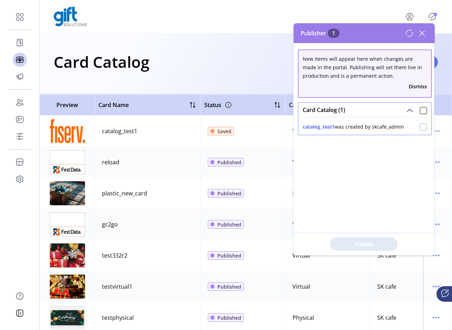
click at [422, 129] on div at bounding box center [423, 126] width 7 height 7
click at [382, 244] on span "Publish 1 Items" at bounding box center [363, 243] width 49 height 7
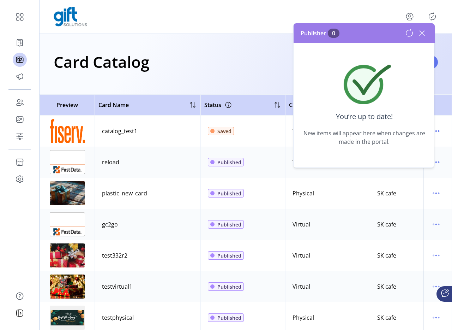
click at [422, 37] on icon at bounding box center [421, 33] width 11 height 11
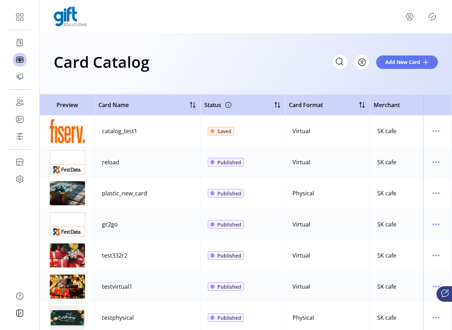
click at [411, 14] on icon "menu" at bounding box center [409, 16] width 11 height 11
click at [392, 50] on span "Sign Out" at bounding box center [395, 47] width 53 height 6
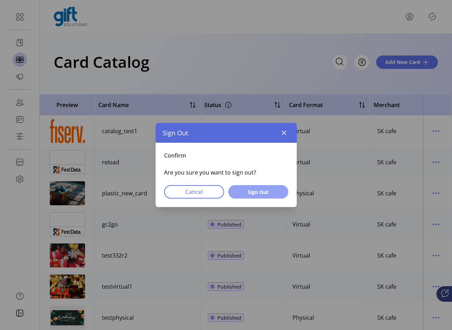
click at [270, 190] on span "Sign Out" at bounding box center [259, 191] width 42 height 7
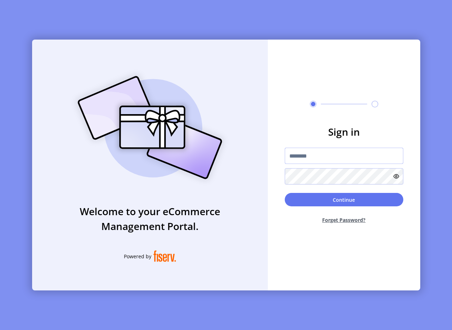
click at [302, 159] on input "text" at bounding box center [344, 156] width 119 height 16
type input "**********"
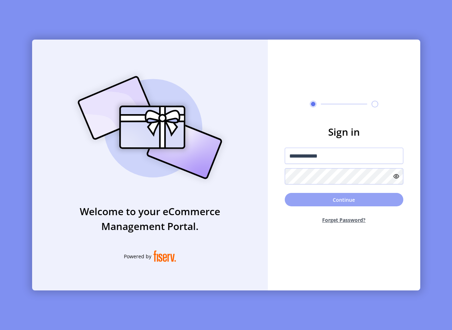
click at [317, 205] on button "Continue" at bounding box center [344, 199] width 119 height 13
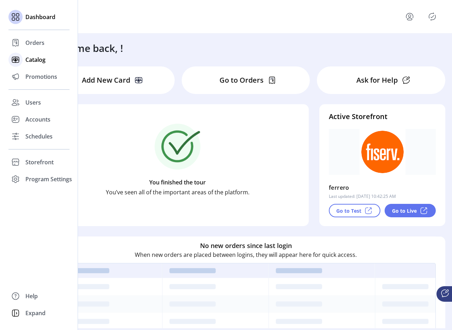
click at [25, 59] on span "Catalog" at bounding box center [35, 59] width 20 height 8
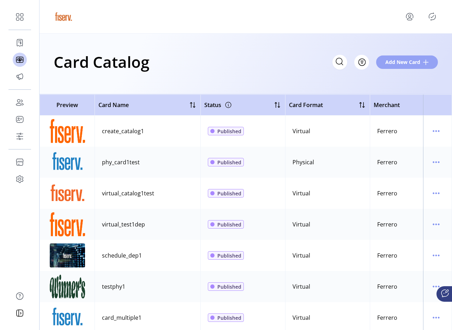
click at [405, 62] on span "Add New Card" at bounding box center [402, 61] width 35 height 7
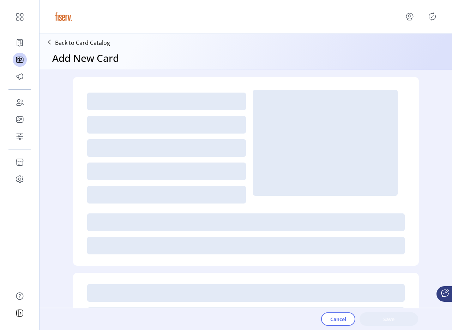
click at [134, 118] on div at bounding box center [166, 125] width 159 height 18
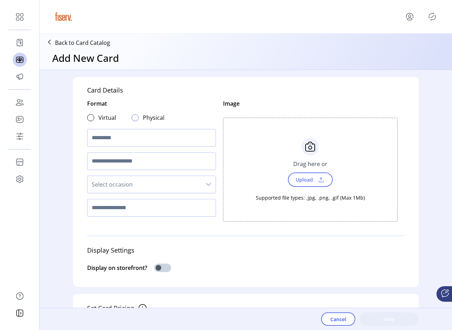
click at [132, 118] on div at bounding box center [135, 117] width 7 height 7
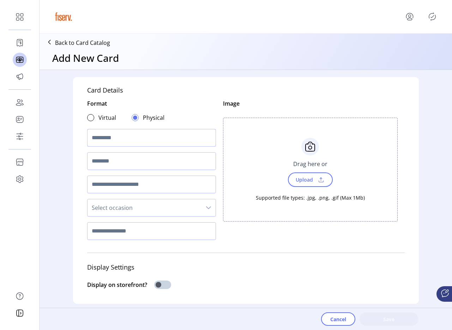
click at [122, 130] on input "text" at bounding box center [151, 138] width 129 height 18
type input "*********"
click at [305, 178] on span "Upload" at bounding box center [304, 179] width 24 height 10
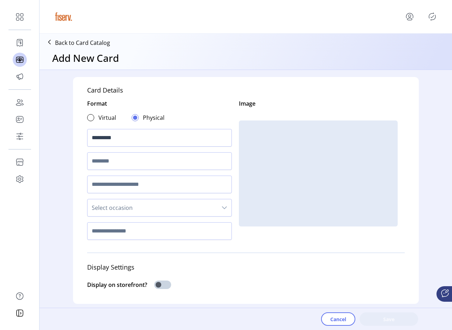
scroll to position [24, 0]
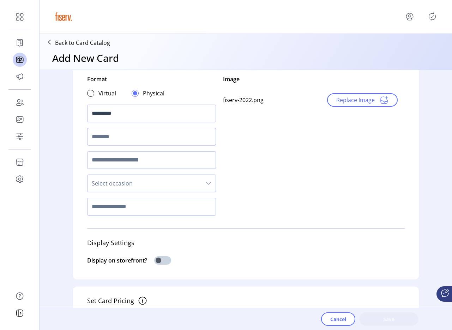
click at [167, 136] on input "text" at bounding box center [151, 137] width 129 height 18
type input "****"
click at [140, 154] on input "text" at bounding box center [151, 160] width 129 height 18
click at [139, 158] on input "text" at bounding box center [151, 160] width 129 height 18
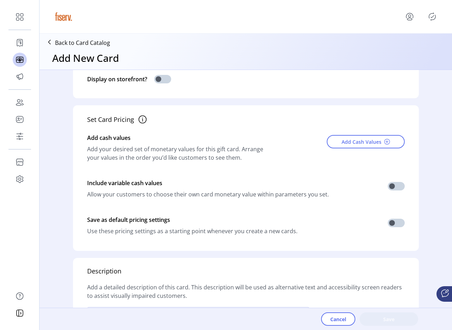
scroll to position [217, 0]
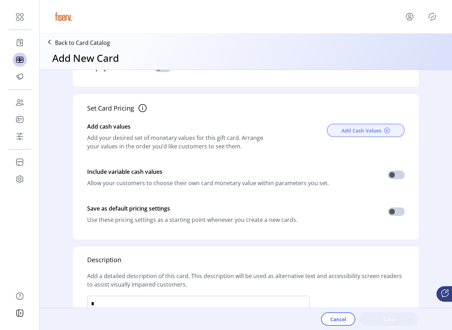
type input "****"
click at [368, 137] on button "Add Cash Values" at bounding box center [366, 130] width 78 height 13
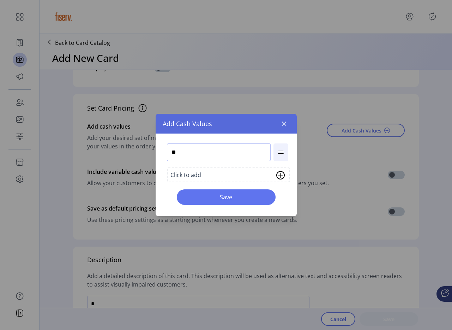
click at [225, 158] on input "**" at bounding box center [219, 152] width 104 height 18
type input "**"
click at [215, 197] on span "Save" at bounding box center [226, 197] width 80 height 8
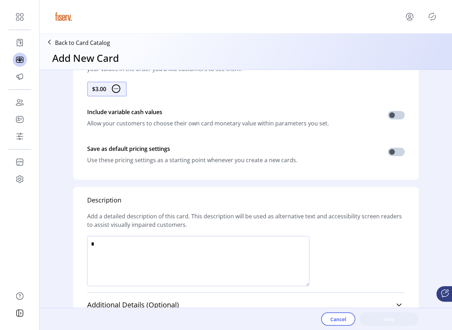
scroll to position [344, 0]
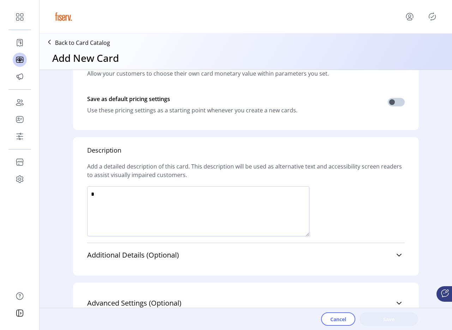
click at [170, 212] on textarea at bounding box center [198, 211] width 222 height 50
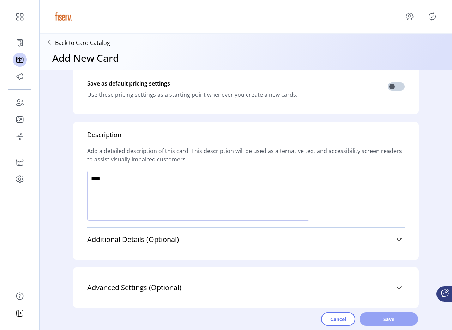
type textarea "****"
click at [393, 315] on span "Save" at bounding box center [389, 318] width 40 height 7
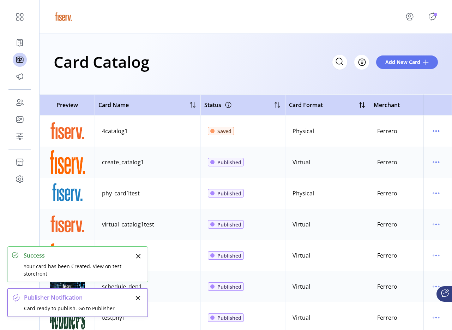
click at [435, 14] on p-badge "Publisher Panel" at bounding box center [436, 15] width 4 height 4
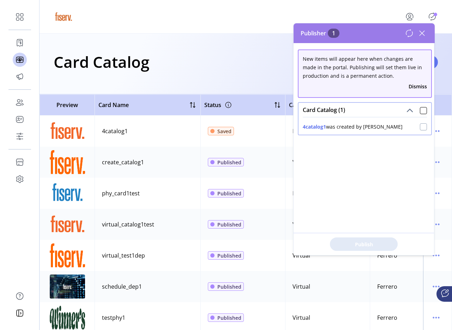
click at [421, 127] on div at bounding box center [423, 126] width 7 height 7
click at [381, 241] on span "Publish 1 Items" at bounding box center [363, 243] width 49 height 7
